Goal: Task Accomplishment & Management: Manage account settings

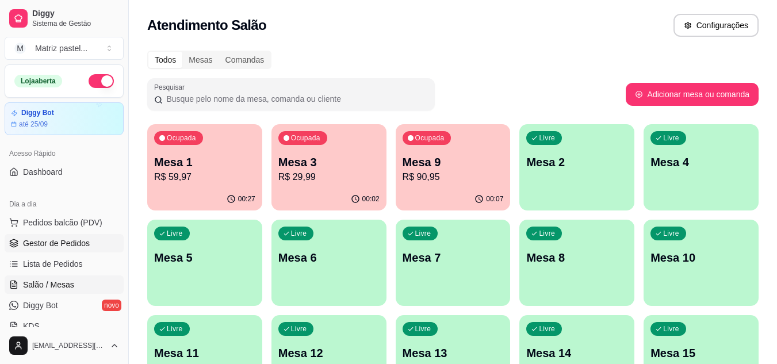
click at [69, 250] on link "Gestor de Pedidos" at bounding box center [64, 243] width 119 height 18
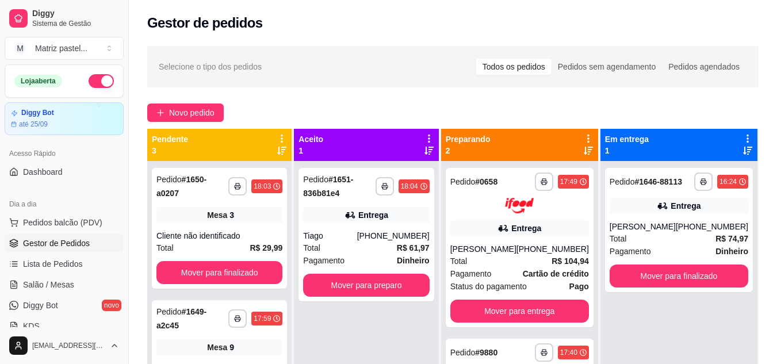
scroll to position [32, 0]
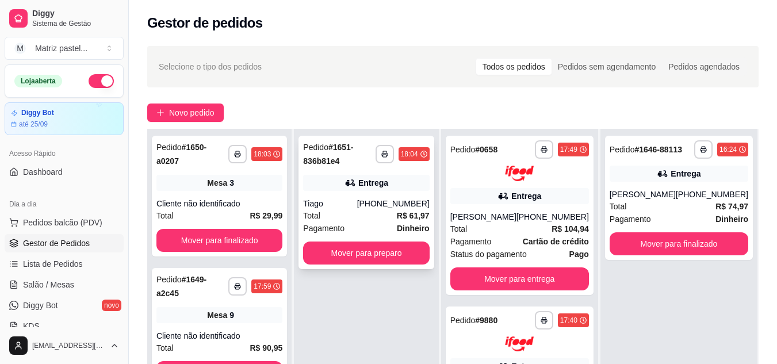
click at [392, 241] on div "**********" at bounding box center [365, 202] width 135 height 133
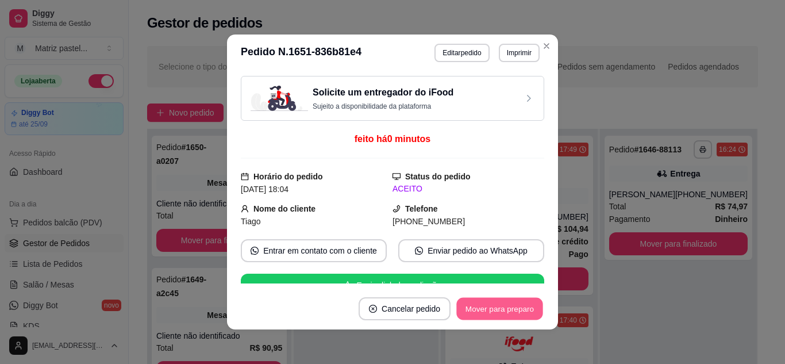
click at [467, 310] on button "Mover para preparo" at bounding box center [499, 309] width 86 height 22
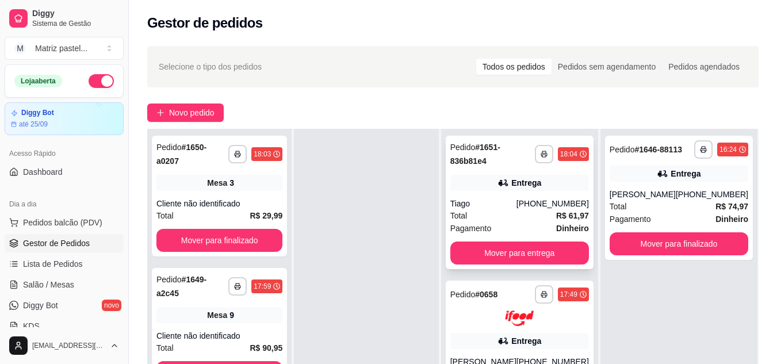
click at [480, 207] on div "Tiago" at bounding box center [483, 203] width 66 height 11
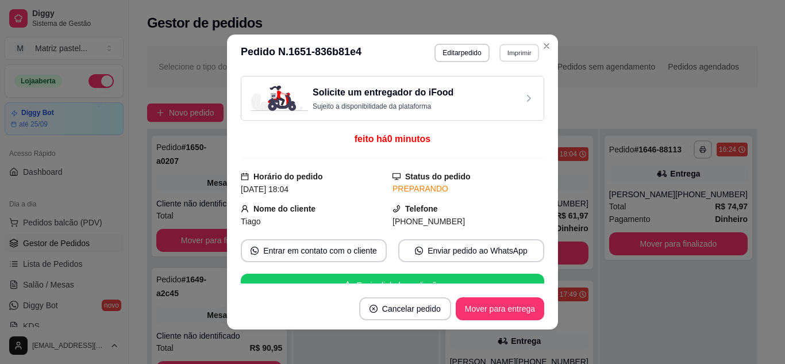
click at [520, 59] on button "Imprimir" at bounding box center [520, 53] width 40 height 18
click at [503, 98] on button "IMPRESSORA" at bounding box center [494, 93] width 83 height 18
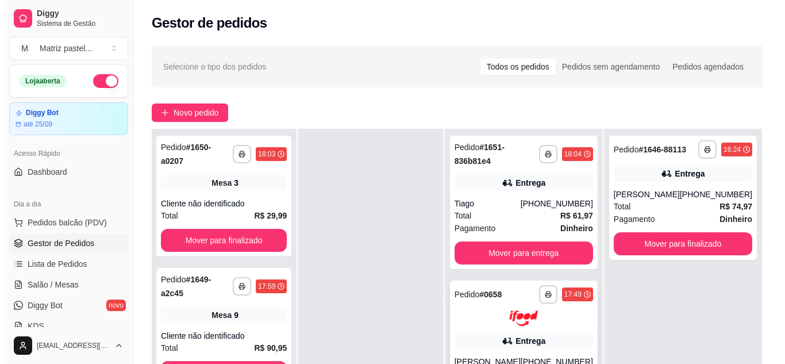
scroll to position [57, 0]
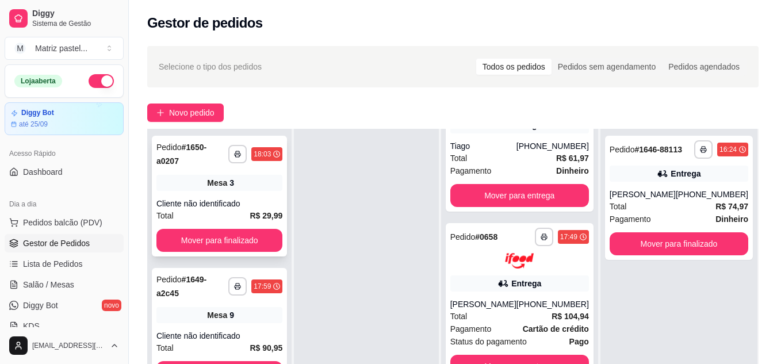
click at [182, 195] on div "**********" at bounding box center [219, 196] width 135 height 121
click at [244, 195] on div "**********" at bounding box center [219, 196] width 135 height 121
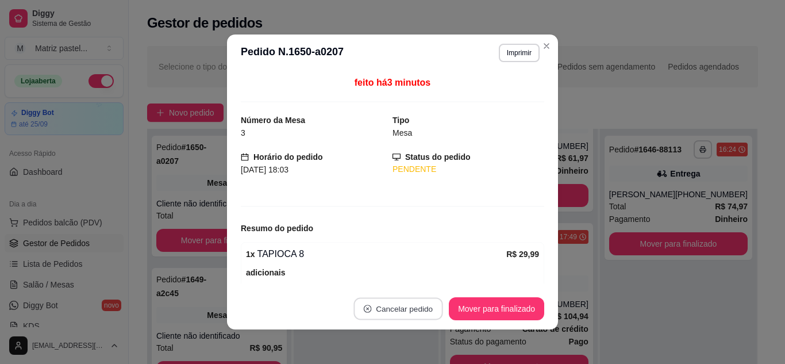
click at [407, 306] on button "Cancelar pedido" at bounding box center [398, 309] width 89 height 22
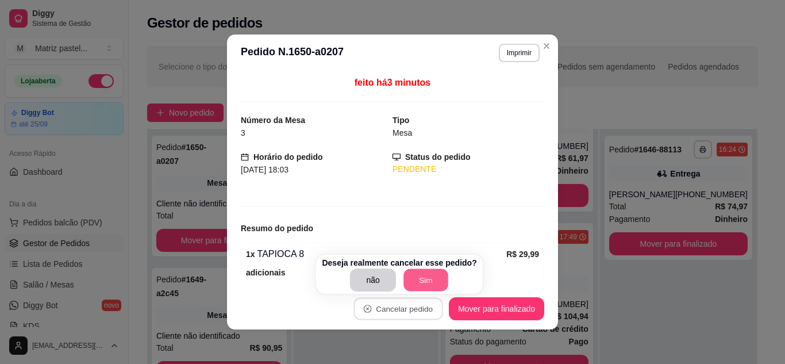
click at [434, 284] on button "Sim" at bounding box center [426, 280] width 45 height 22
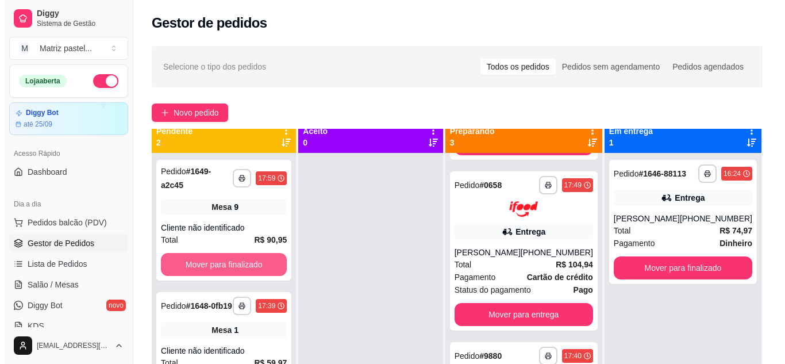
scroll to position [32, 0]
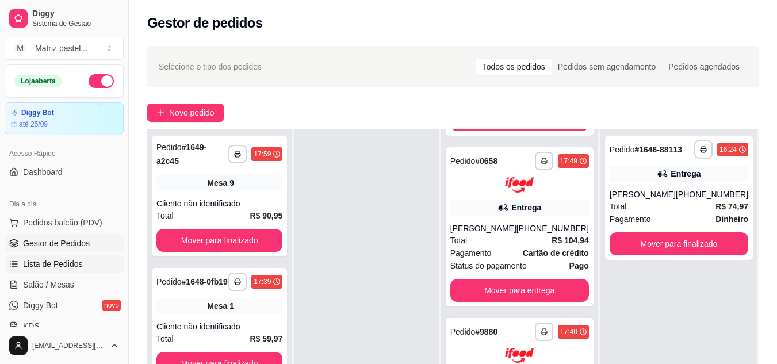
click at [64, 268] on span "Lista de Pedidos" at bounding box center [53, 263] width 60 height 11
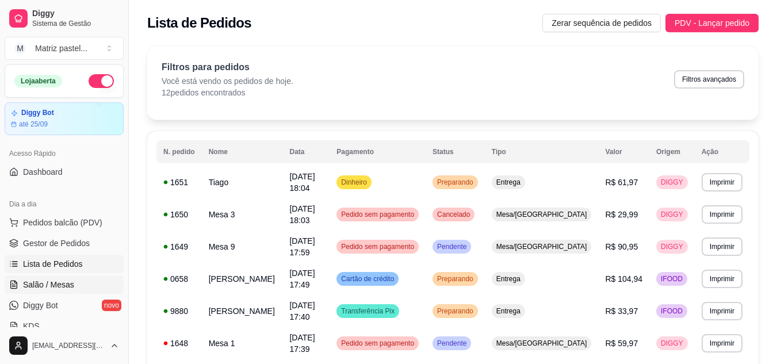
click at [39, 277] on link "Salão / Mesas" at bounding box center [64, 284] width 119 height 18
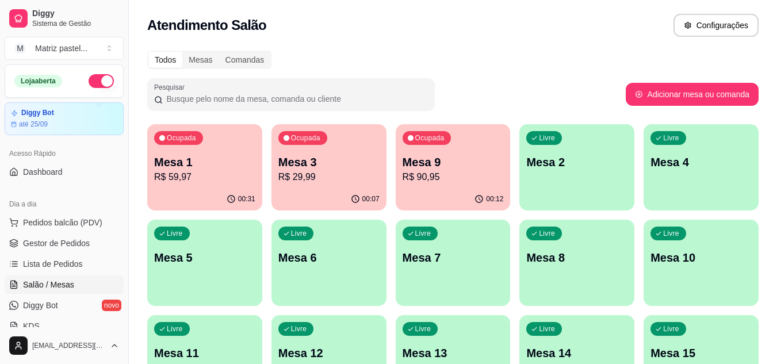
click at [352, 162] on p "Mesa 3" at bounding box center [328, 162] width 101 height 16
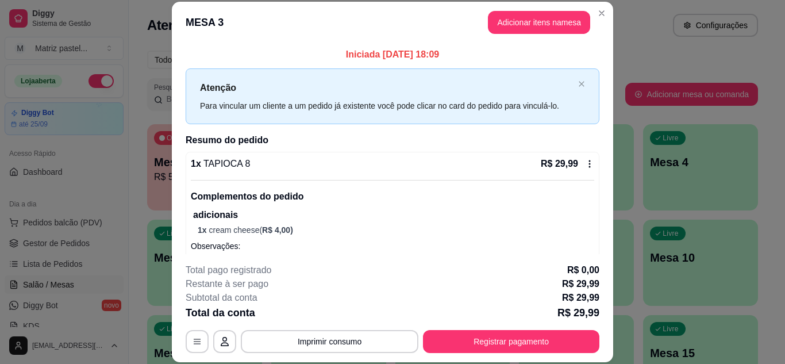
click at [585, 161] on icon at bounding box center [589, 163] width 9 height 9
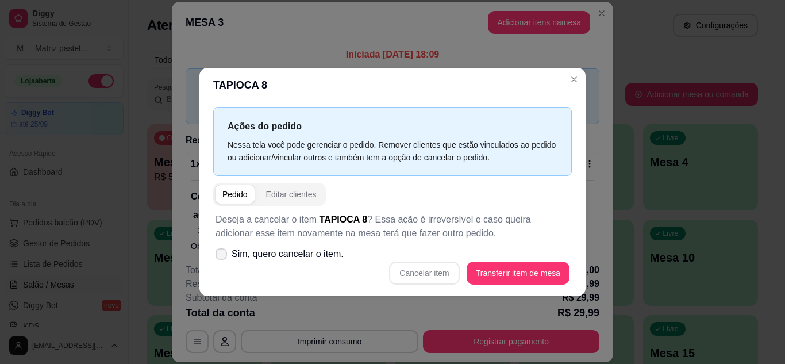
click at [215, 259] on label "Sim, quero cancelar o item." at bounding box center [279, 254] width 137 height 23
click at [215, 259] on input "Sim, quero cancelar o item." at bounding box center [218, 259] width 7 height 7
checkbox input "true"
click at [405, 264] on button "Cancelar item" at bounding box center [424, 273] width 68 height 22
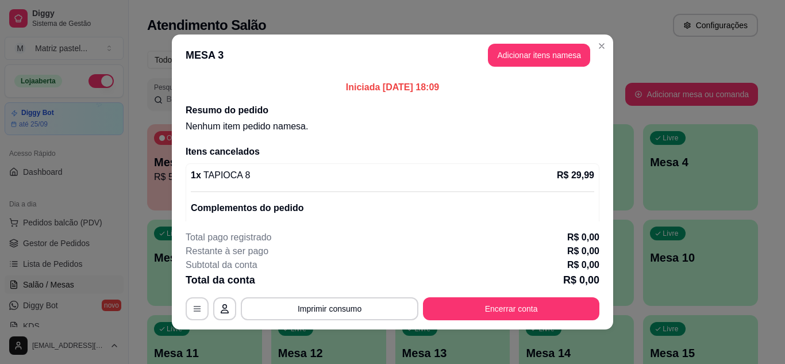
click at [609, 41] on div "MESA 3 Adicionar itens na mesa Iniciada 17/09/2025 às 18:09 Resumo do pedido Ne…" at bounding box center [392, 182] width 785 height 364
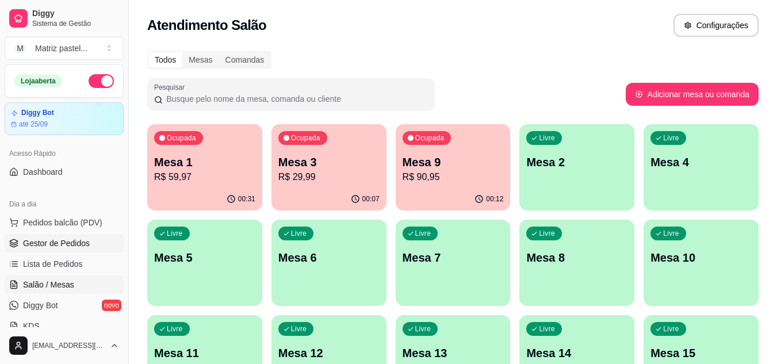
click at [75, 237] on link "Gestor de Pedidos" at bounding box center [64, 243] width 119 height 18
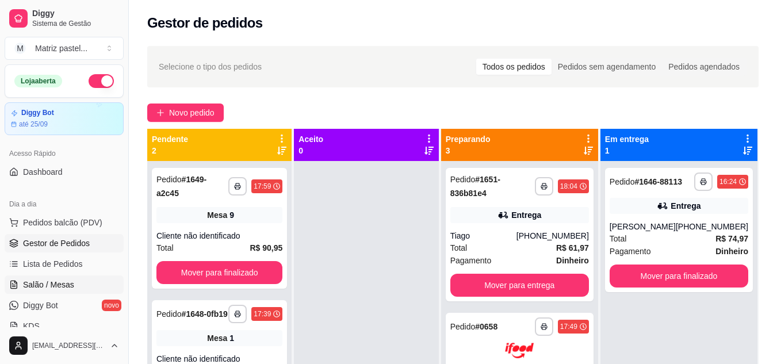
drag, startPoint x: 74, startPoint y: 289, endPoint x: 121, endPoint y: 255, distance: 58.1
click at [74, 289] on link "Salão / Mesas" at bounding box center [64, 284] width 119 height 18
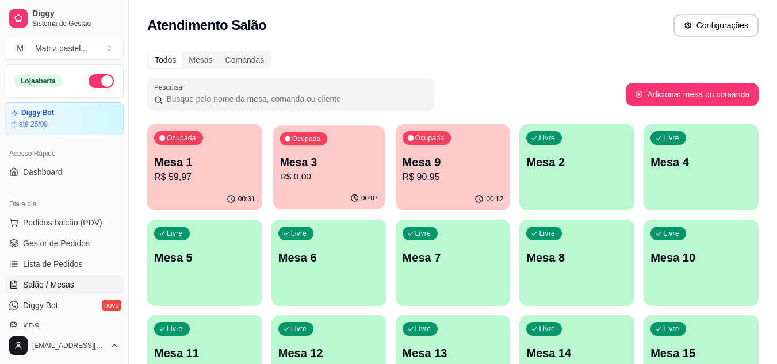
click at [315, 167] on p "Mesa 3" at bounding box center [328, 163] width 98 height 16
click at [85, 260] on link "Lista de Pedidos" at bounding box center [64, 264] width 119 height 18
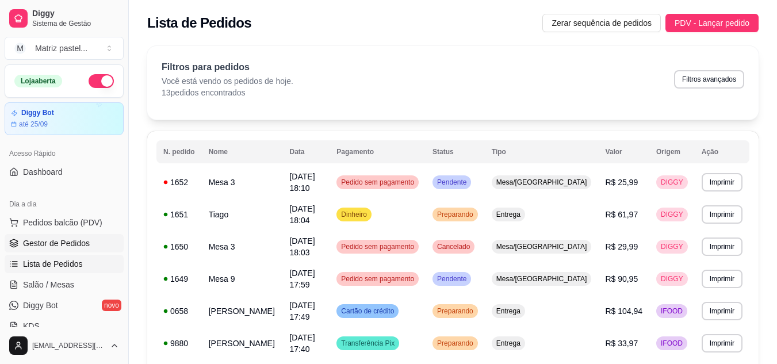
click at [80, 240] on span "Gestor de Pedidos" at bounding box center [56, 242] width 67 height 11
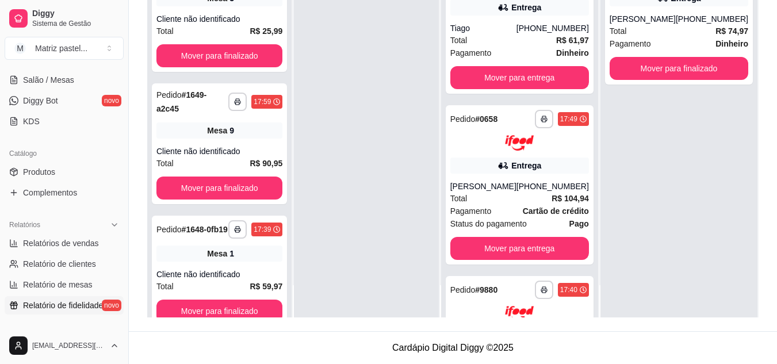
scroll to position [230, 0]
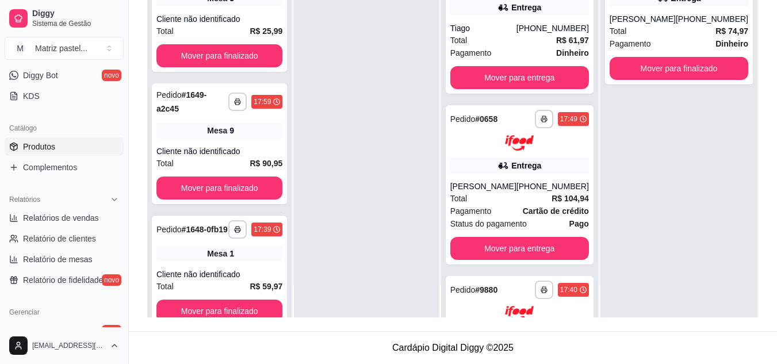
click at [45, 143] on span "Produtos" at bounding box center [39, 146] width 32 height 11
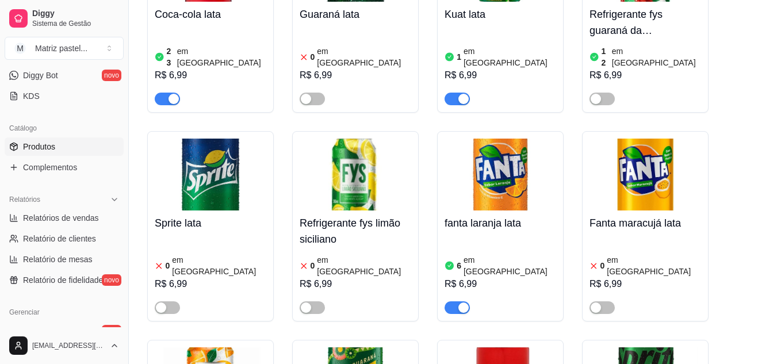
scroll to position [5692, 0]
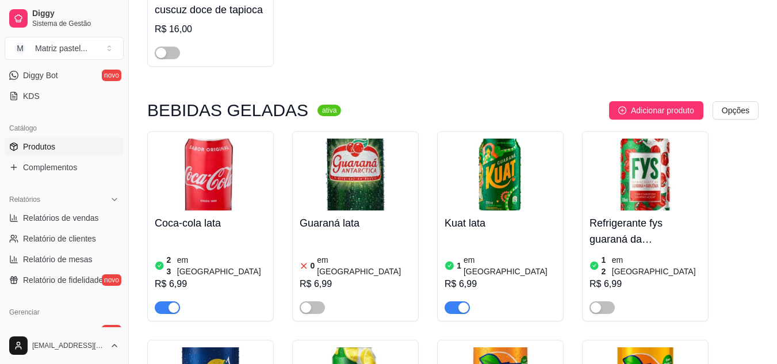
scroll to position [5404, 0]
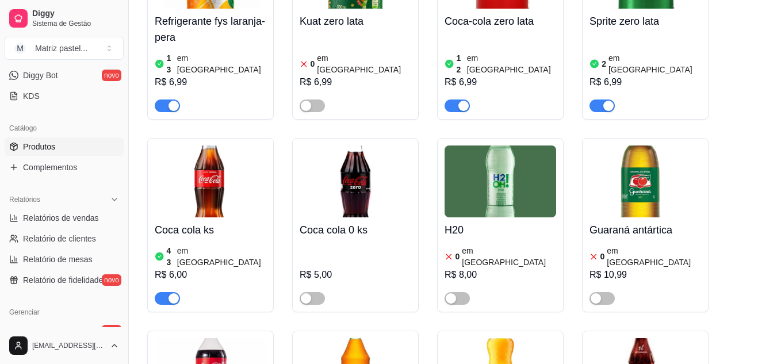
scroll to position [6152, 0]
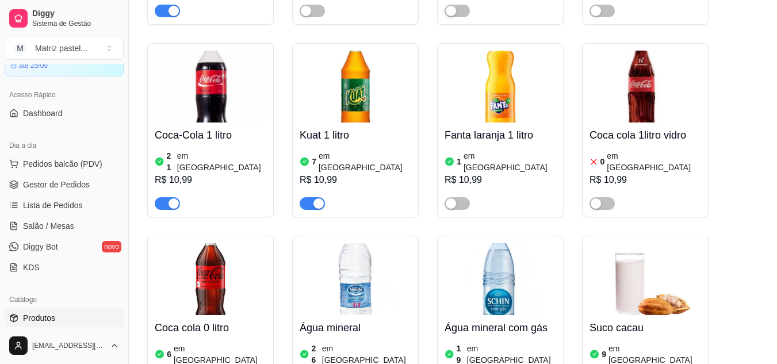
scroll to position [57, 0]
click at [89, 178] on link "Gestor de Pedidos" at bounding box center [64, 186] width 119 height 18
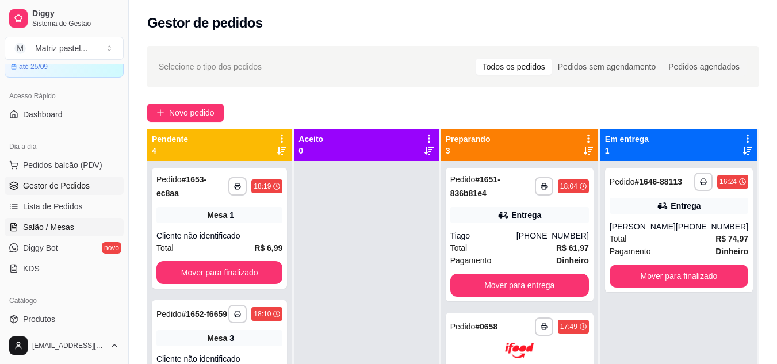
click at [74, 221] on link "Salão / Mesas" at bounding box center [64, 227] width 119 height 18
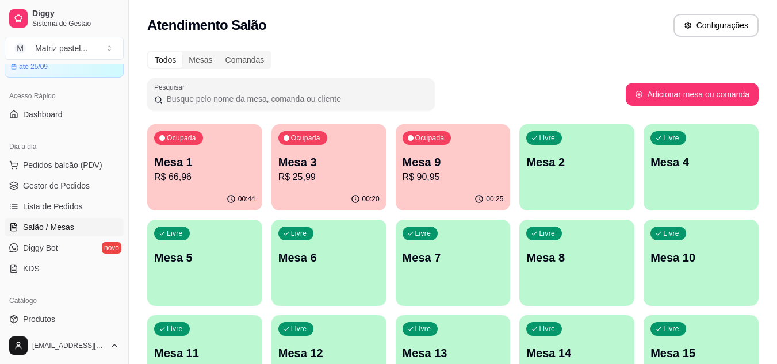
click at [208, 179] on p "R$ 66,96" at bounding box center [204, 177] width 101 height 14
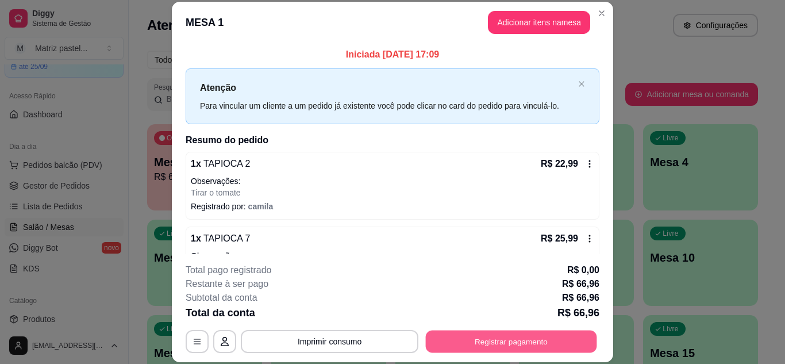
click at [444, 344] on button "Registrar pagamento" at bounding box center [511, 341] width 171 height 22
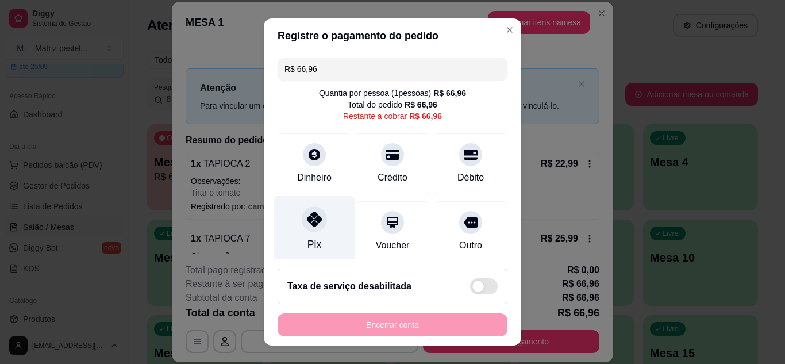
click at [308, 220] on icon at bounding box center [314, 219] width 15 height 15
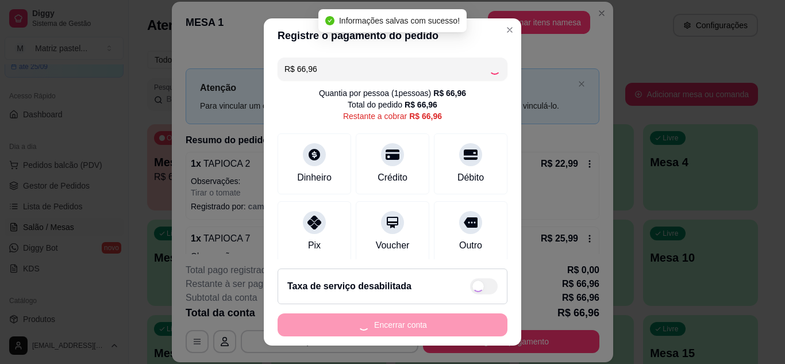
type input "R$ 0,00"
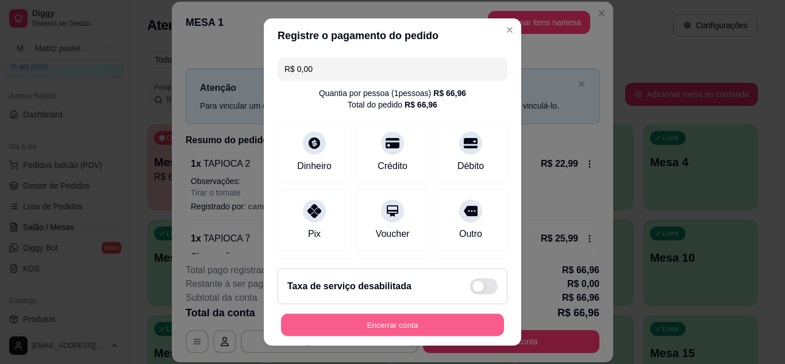
click at [399, 320] on button "Encerrar conta" at bounding box center [392, 325] width 223 height 22
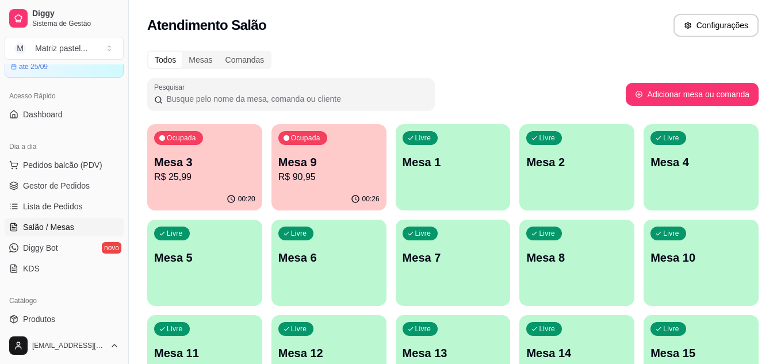
click at [205, 176] on p "R$ 25,99" at bounding box center [204, 177] width 101 height 14
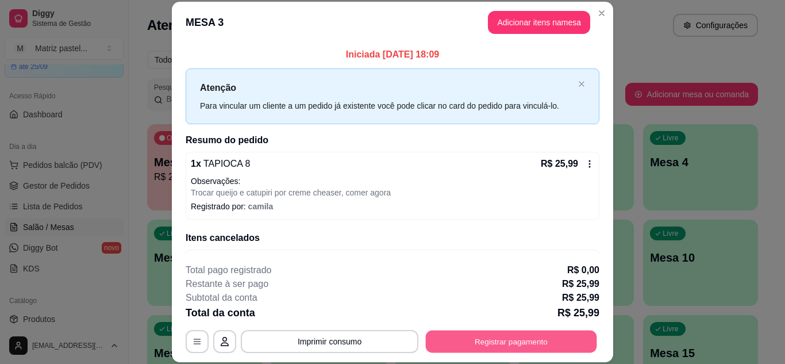
click at [435, 332] on button "Registrar pagamento" at bounding box center [511, 341] width 171 height 22
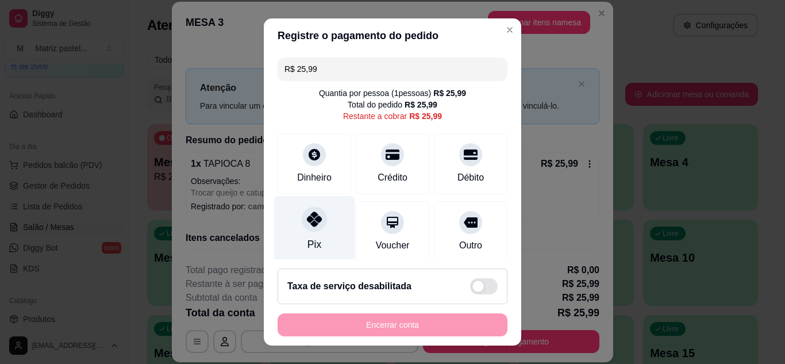
drag, startPoint x: 308, startPoint y: 225, endPoint x: 310, endPoint y: 233, distance: 8.9
click at [309, 228] on div at bounding box center [314, 218] width 25 height 25
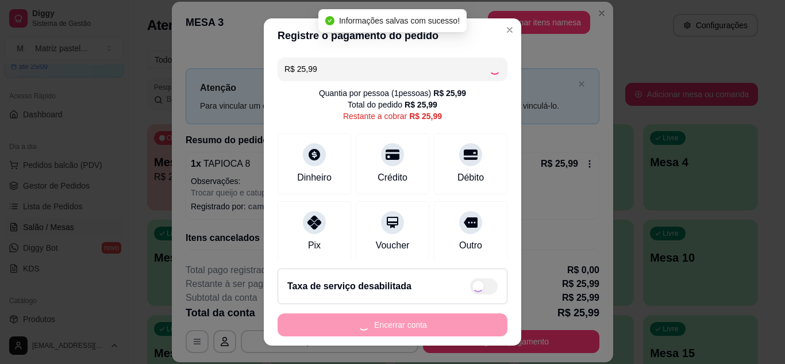
type input "R$ 0,00"
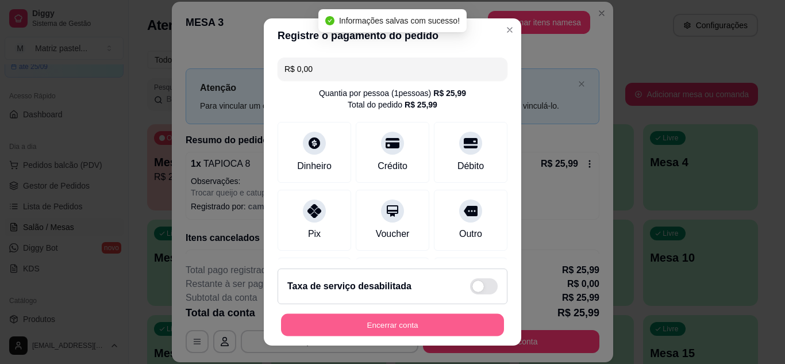
click at [335, 329] on button "Encerrar conta" at bounding box center [392, 325] width 223 height 22
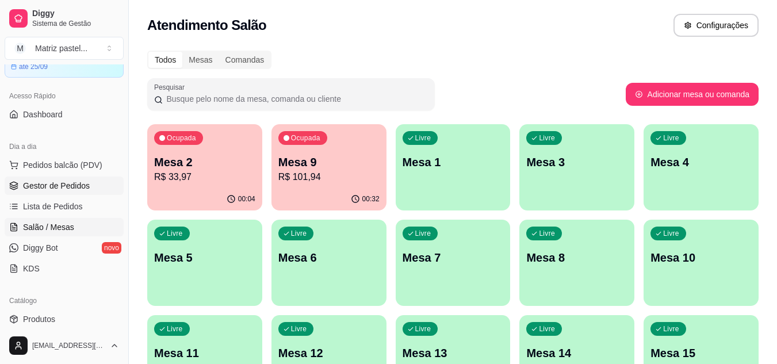
click at [69, 180] on link "Gestor de Pedidos" at bounding box center [64, 186] width 119 height 18
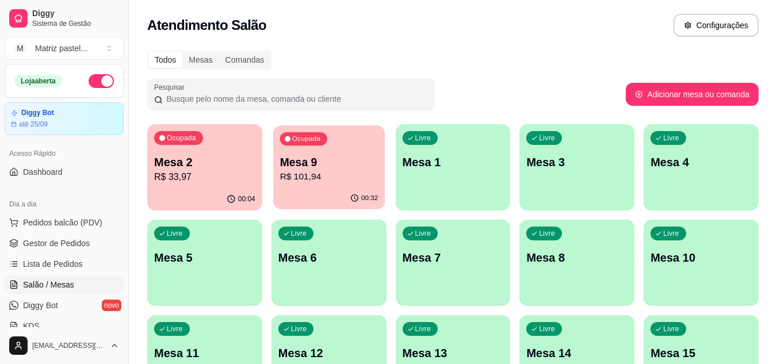
click at [341, 183] on p "R$ 101,94" at bounding box center [328, 176] width 98 height 13
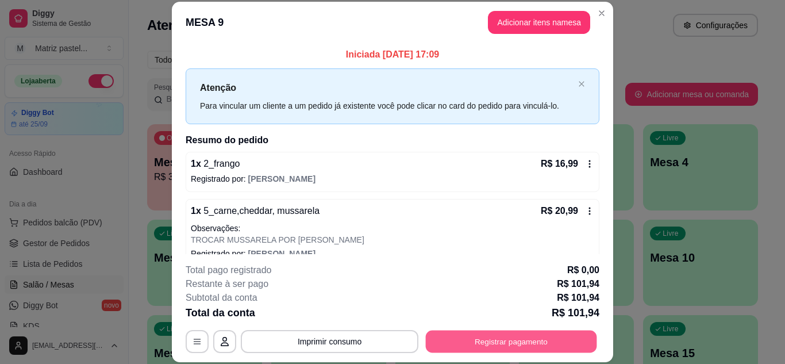
click at [447, 354] on footer "**********" at bounding box center [393, 308] width 442 height 108
click at [516, 342] on button "Registrar pagamento" at bounding box center [511, 341] width 177 height 23
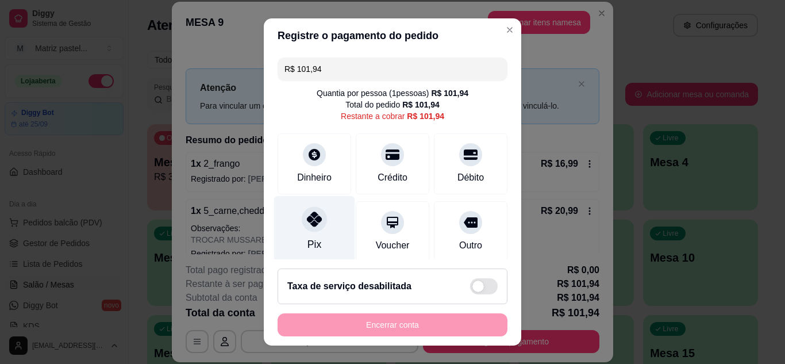
click at [316, 241] on div "Pix" at bounding box center [314, 228] width 81 height 67
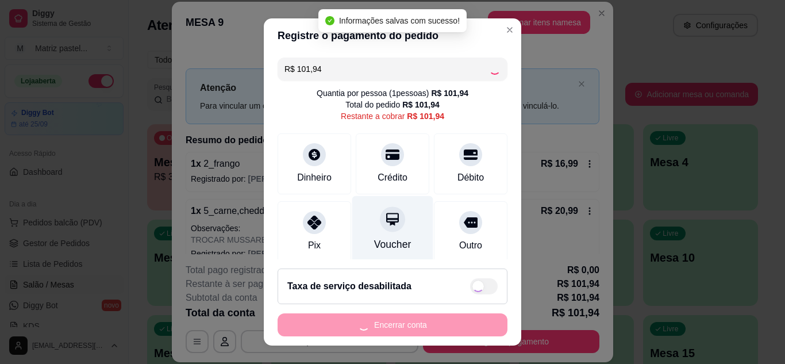
type input "R$ 0,00"
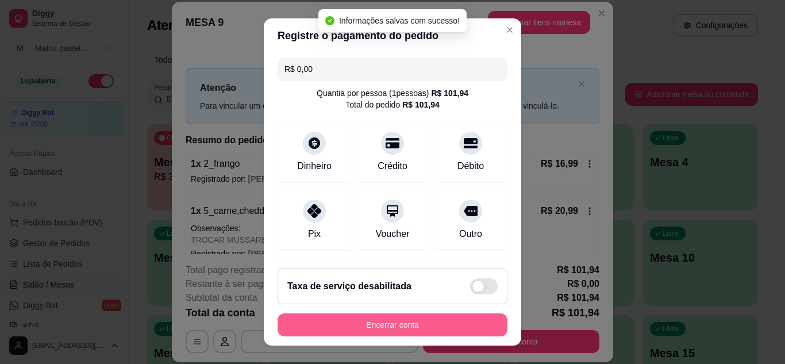
click at [416, 321] on button "Encerrar conta" at bounding box center [393, 324] width 230 height 23
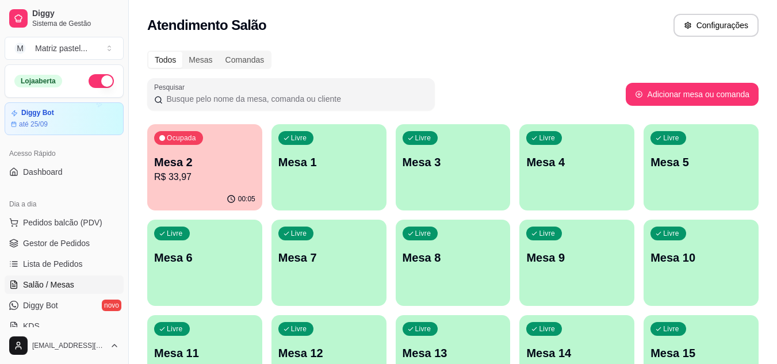
click at [208, 162] on p "Mesa 2" at bounding box center [204, 162] width 101 height 16
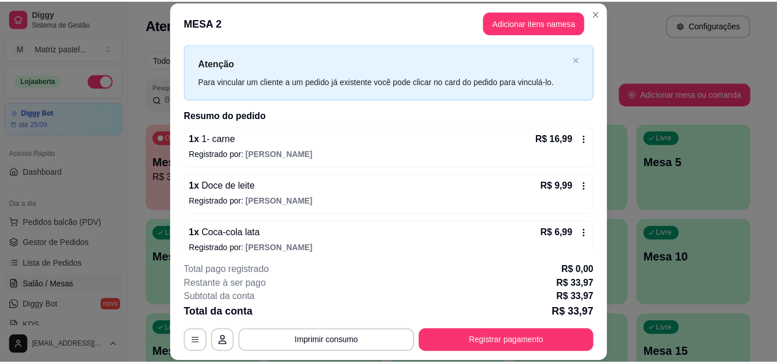
scroll to position [37, 0]
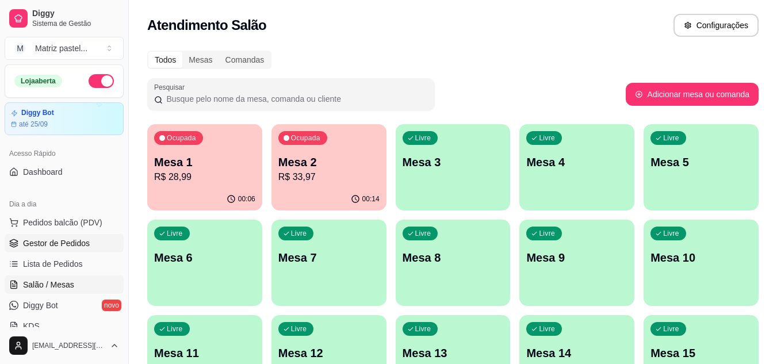
click at [59, 245] on span "Gestor de Pedidos" at bounding box center [56, 242] width 67 height 11
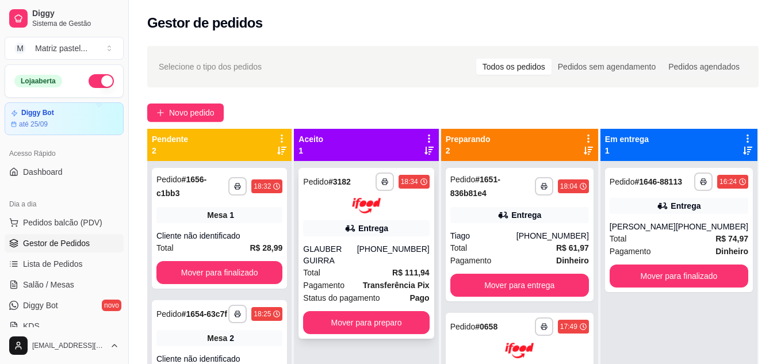
click at [356, 245] on div "GLAUBER GUIRRA" at bounding box center [329, 254] width 53 height 23
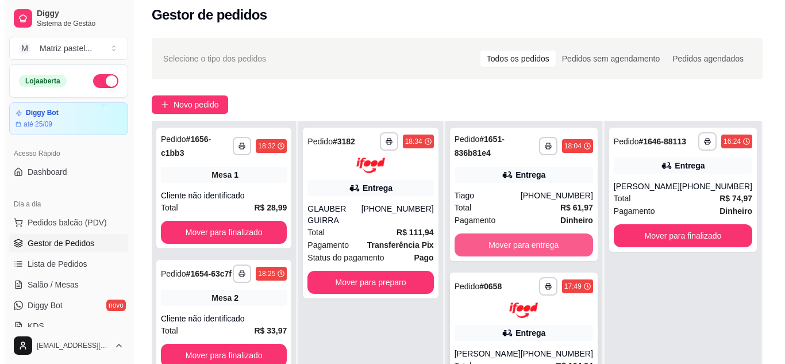
scroll to position [115, 0]
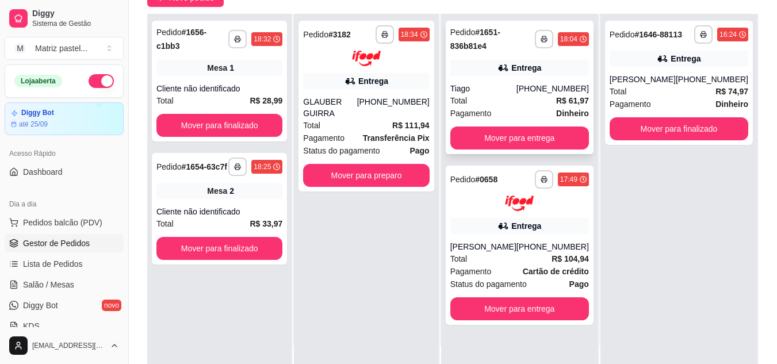
click at [509, 72] on icon at bounding box center [502, 67] width 11 height 11
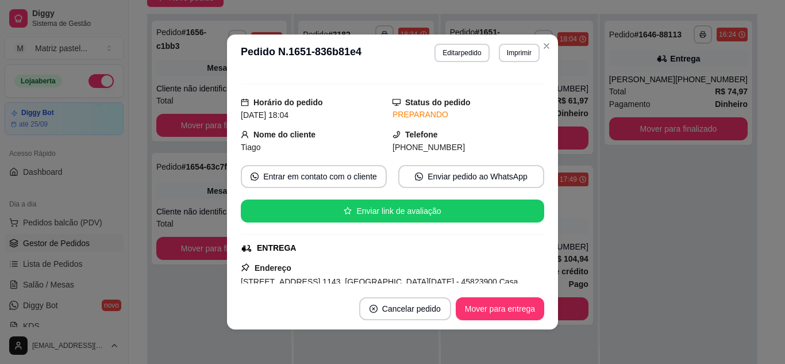
scroll to position [171, 0]
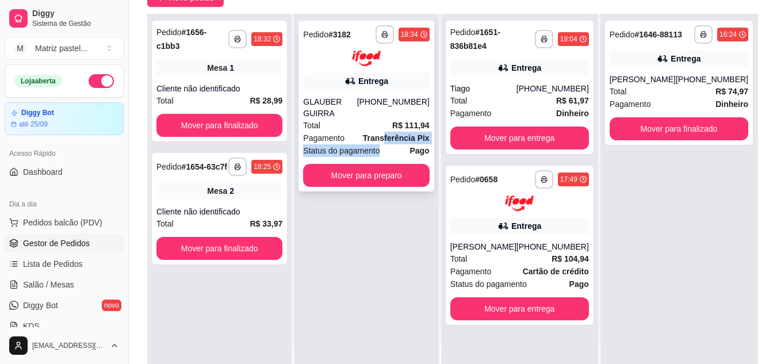
click at [383, 139] on div "**********" at bounding box center [365, 106] width 135 height 171
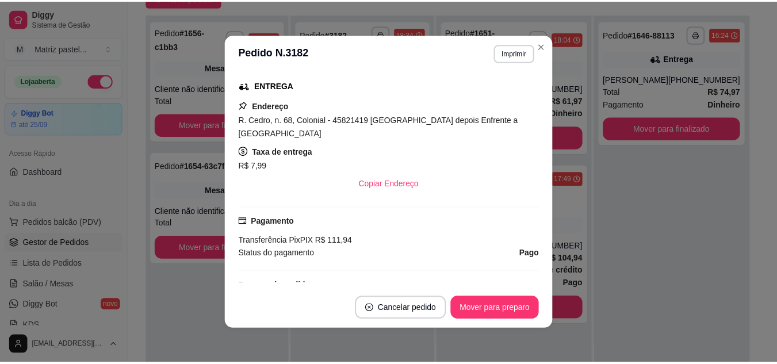
scroll to position [230, 0]
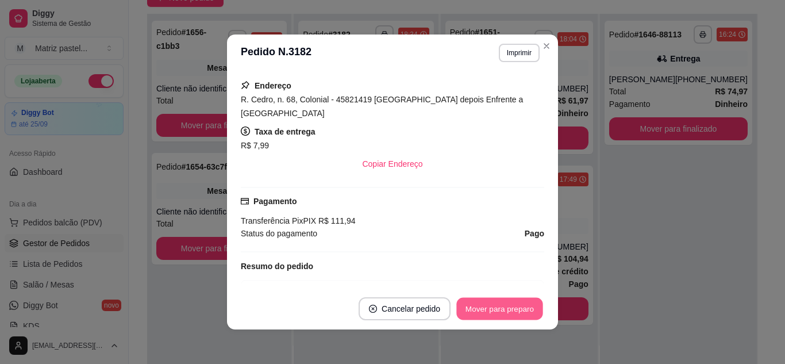
click at [489, 310] on button "Mover para preparo" at bounding box center [499, 309] width 86 height 22
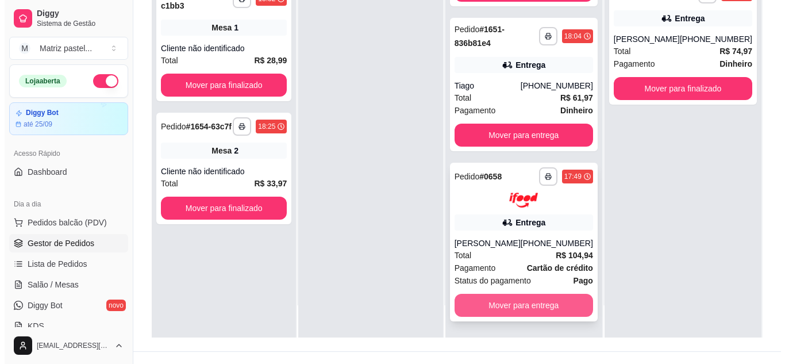
scroll to position [172, 0]
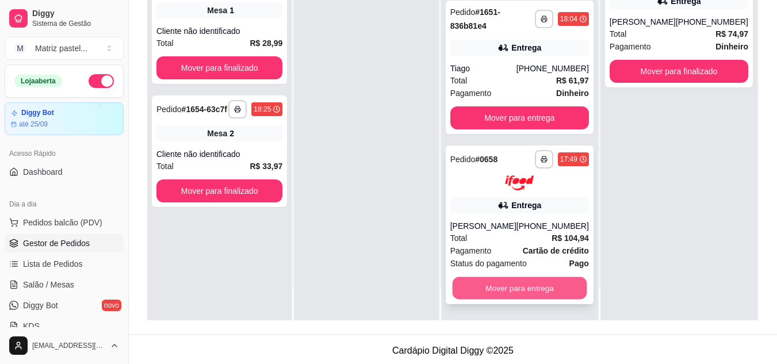
click at [550, 301] on div "**********" at bounding box center [520, 224] width 148 height 159
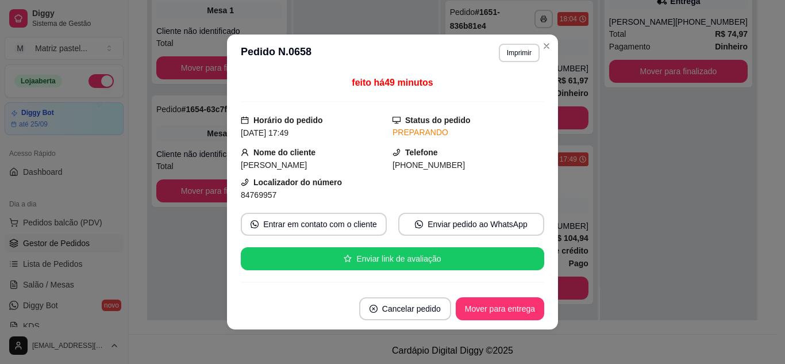
click at [512, 296] on footer "Cancelar pedido Mover para entrega" at bounding box center [392, 308] width 331 height 41
click at [512, 306] on button "Mover para entrega" at bounding box center [500, 308] width 89 height 23
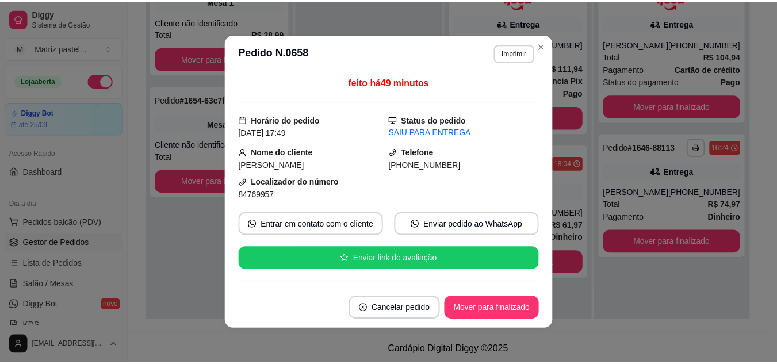
scroll to position [0, 0]
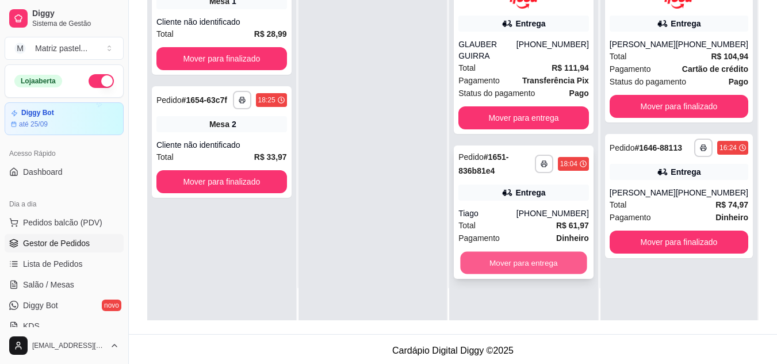
click at [555, 251] on div "Mover para entrega" at bounding box center [523, 262] width 131 height 23
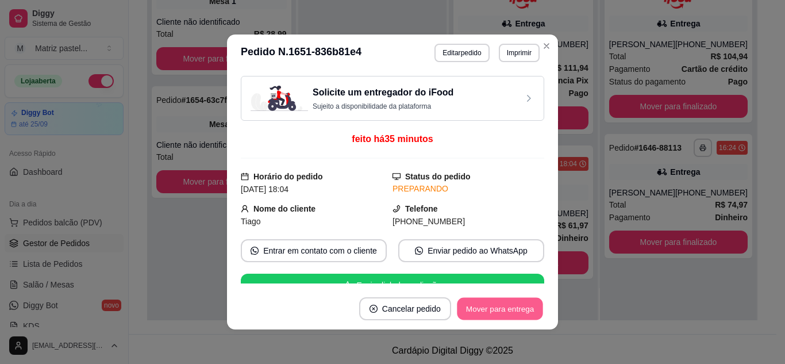
click at [501, 313] on button "Mover para entrega" at bounding box center [500, 309] width 86 height 22
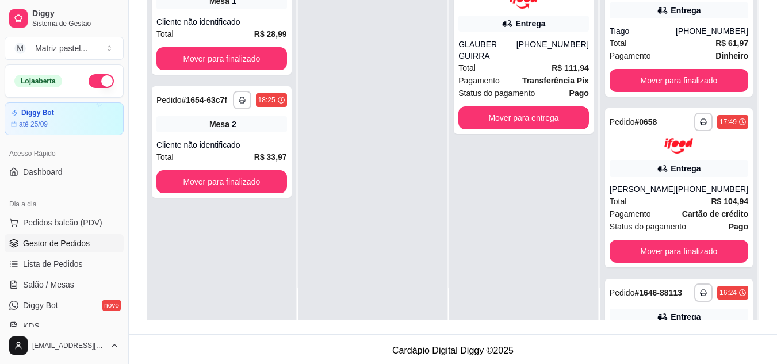
click at [561, 76] on strong "Transferência Pix" at bounding box center [555, 80] width 67 height 9
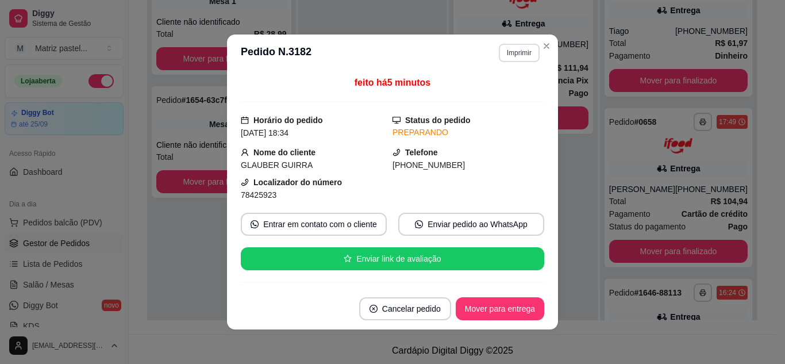
click at [524, 51] on button "Imprimir" at bounding box center [519, 53] width 41 height 18
click at [496, 90] on button "IMPRESSORA" at bounding box center [495, 93] width 80 height 18
